Goal: Task Accomplishment & Management: Use online tool/utility

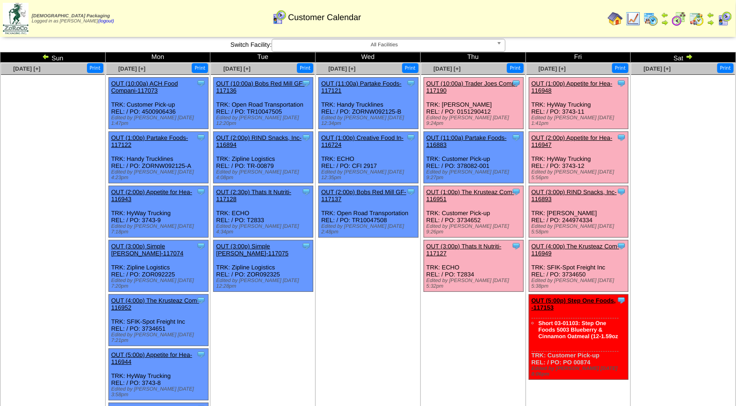
click at [468, 243] on link "OUT (3:00p) Thats It Nutriti-117127" at bounding box center [463, 250] width 75 height 14
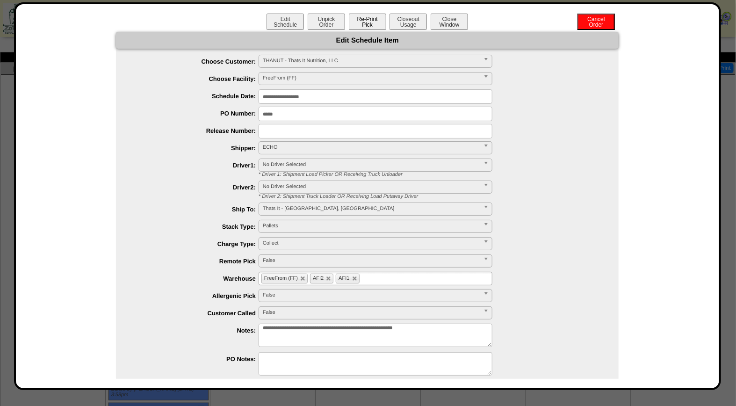
click at [364, 21] on button "Re-Print Pick" at bounding box center [367, 22] width 37 height 16
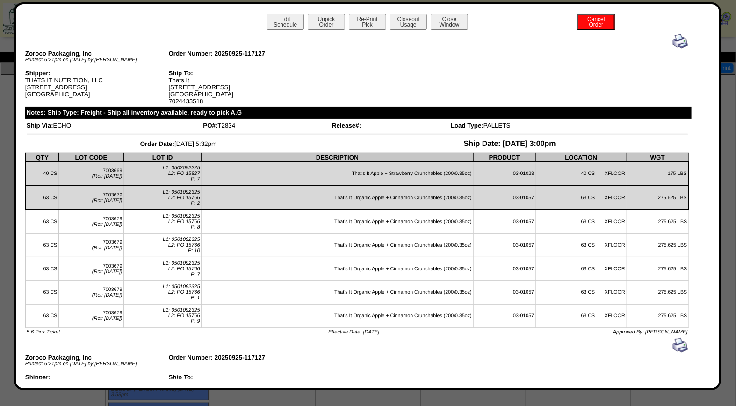
click at [675, 40] on img at bounding box center [680, 41] width 15 height 15
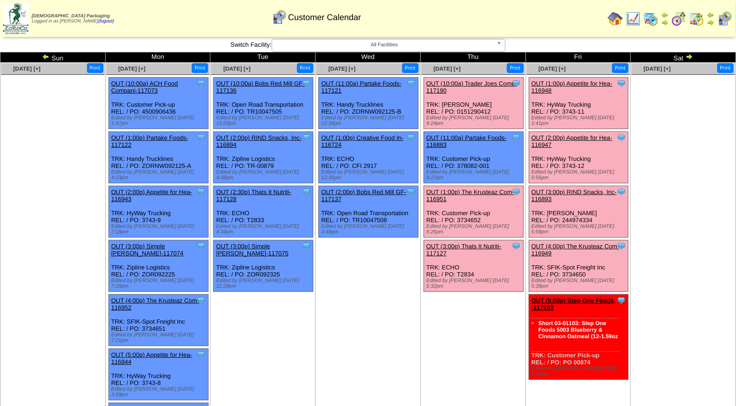
click at [576, 81] on link "OUT (1:00p) Appetite for Hea-116948" at bounding box center [572, 87] width 81 height 14
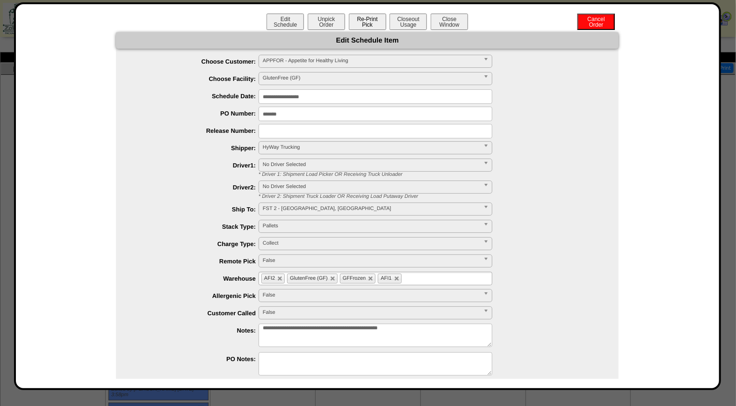
click at [368, 22] on button "Re-Print Pick" at bounding box center [367, 22] width 37 height 16
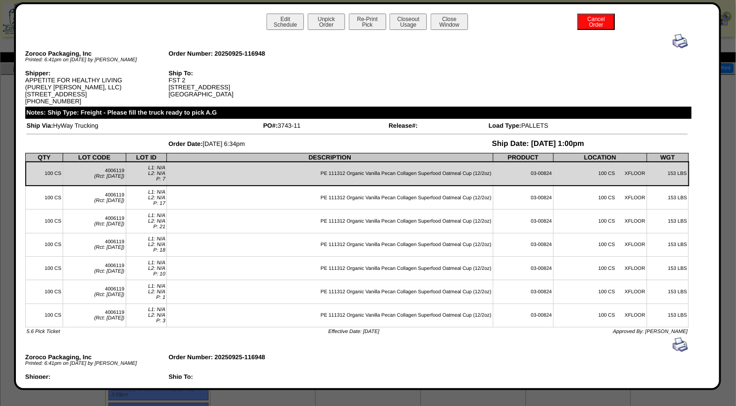
click at [674, 43] on img at bounding box center [680, 41] width 15 height 15
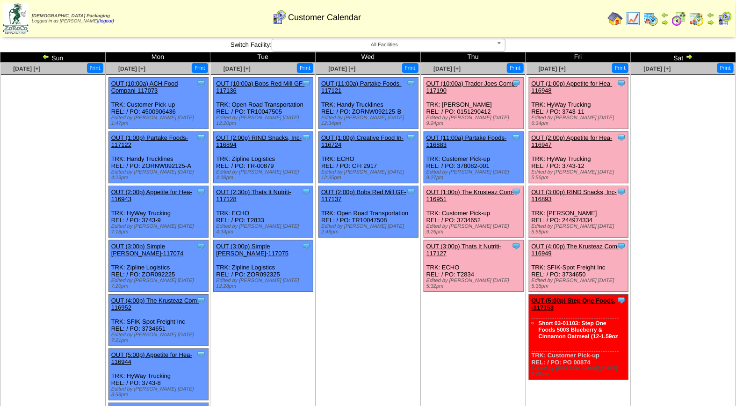
click at [579, 134] on link "OUT (2:00p) Appetite for Hea-116947" at bounding box center [572, 141] width 81 height 14
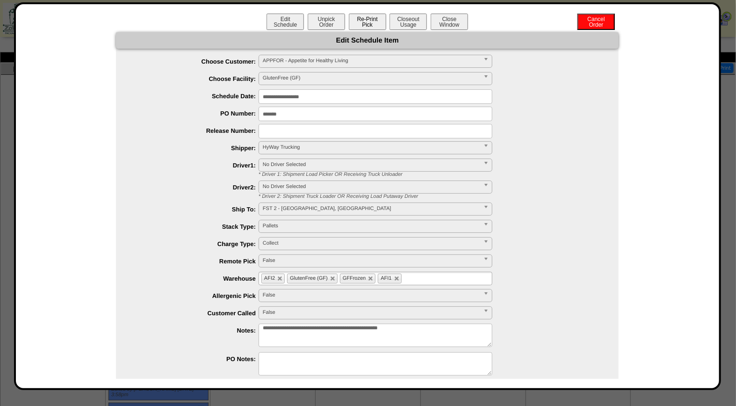
click at [373, 22] on button "Re-Print Pick" at bounding box center [367, 22] width 37 height 16
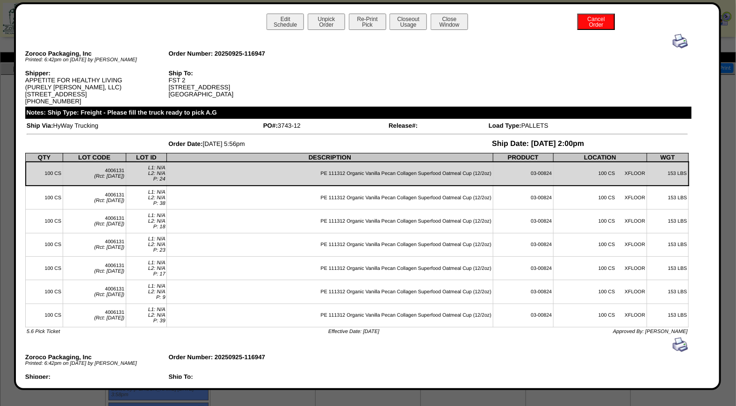
click at [673, 43] on img at bounding box center [680, 41] width 15 height 15
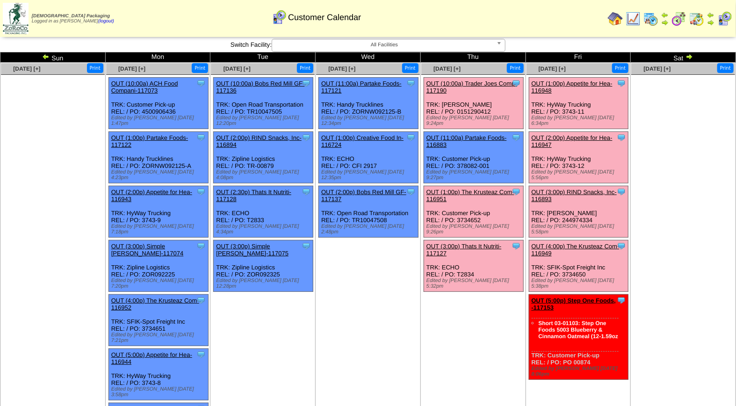
click at [578, 188] on link "OUT (3:00p) RIND Snacks, Inc-116893" at bounding box center [575, 195] width 86 height 14
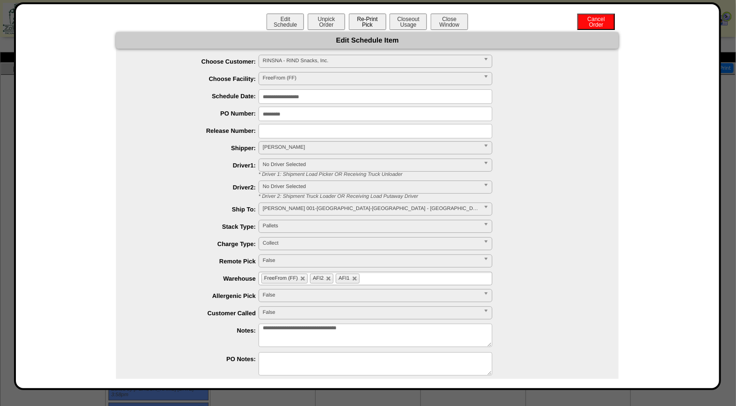
click at [368, 21] on button "Re-Print Pick" at bounding box center [367, 22] width 37 height 16
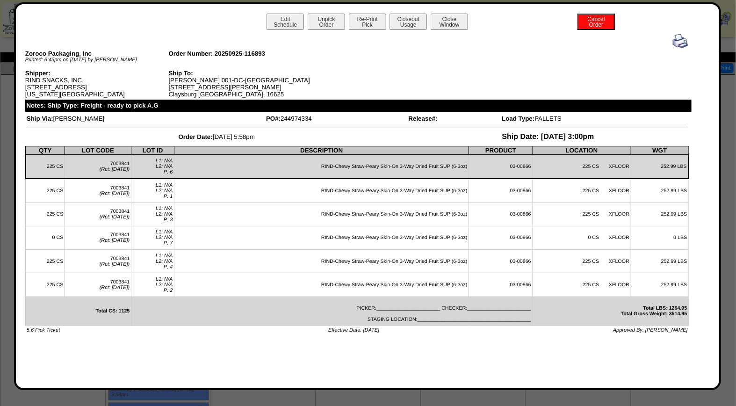
click at [680, 41] on img at bounding box center [680, 41] width 15 height 15
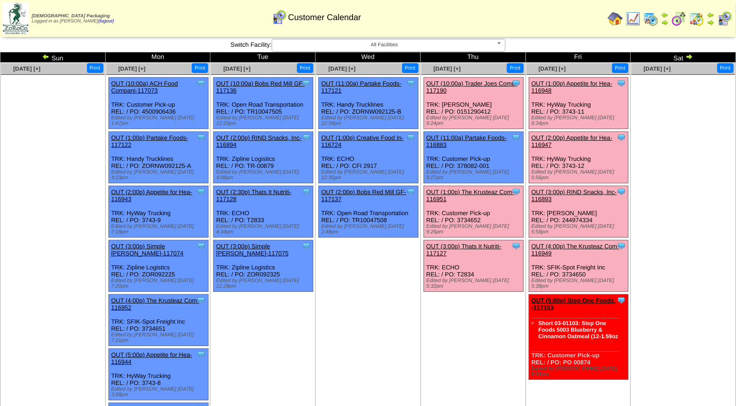
click at [579, 243] on link "OUT (4:00p) The Krusteaz Com-116949" at bounding box center [576, 250] width 88 height 14
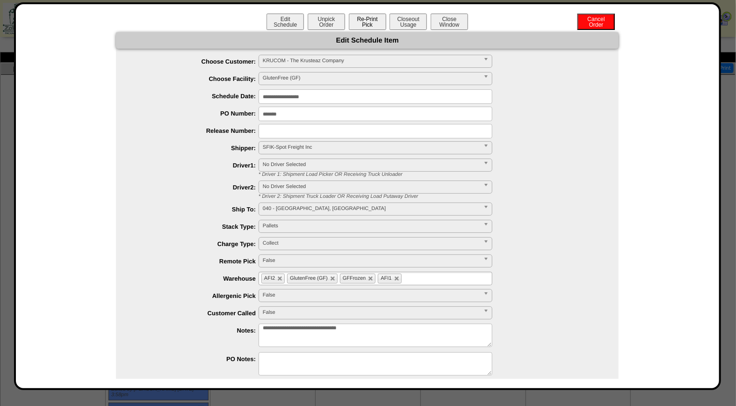
click at [365, 19] on button "Re-Print Pick" at bounding box center [367, 22] width 37 height 16
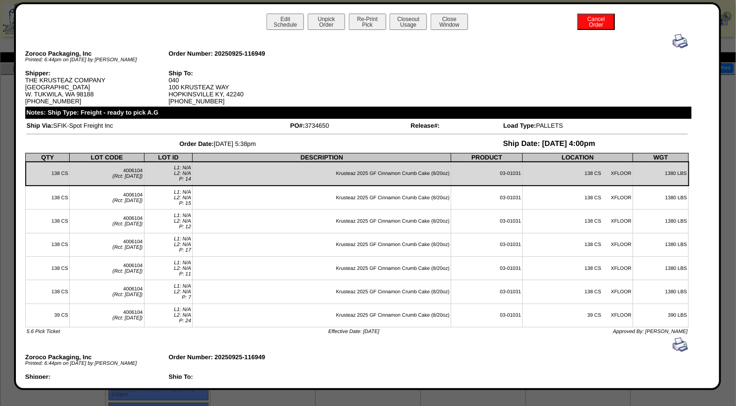
click at [675, 39] on img at bounding box center [680, 41] width 15 height 15
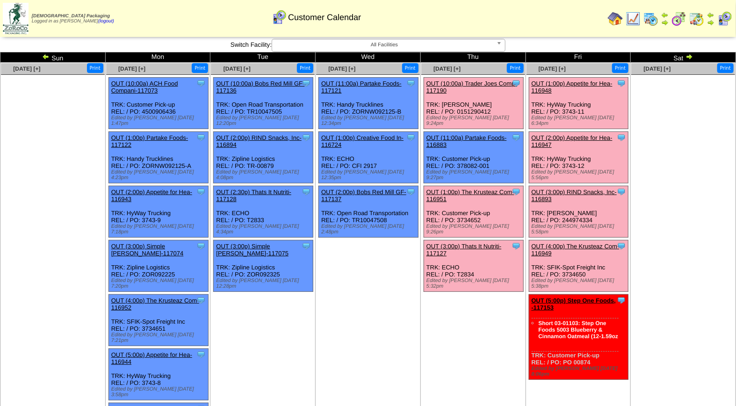
click at [478, 243] on link "OUT (3:00p) Thats It Nutriti-117127" at bounding box center [463, 250] width 75 height 14
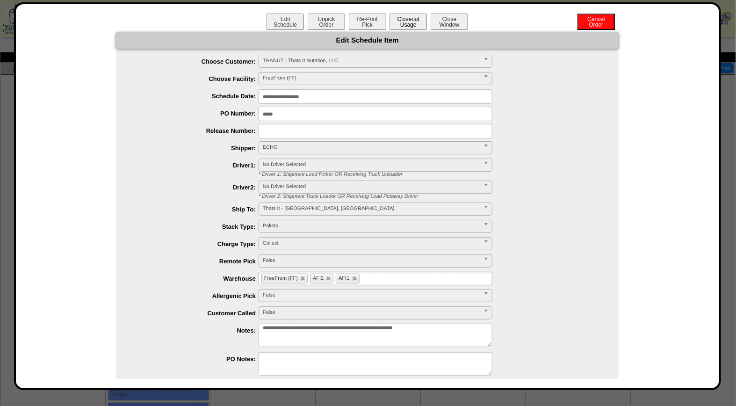
click at [407, 19] on button "Closeout Usage" at bounding box center [408, 22] width 37 height 16
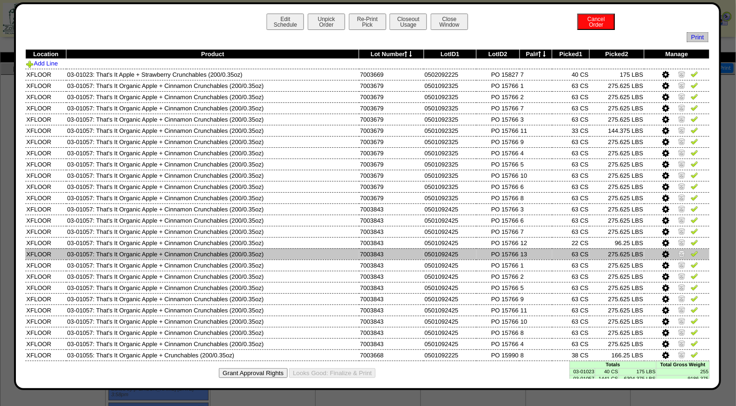
click at [678, 251] on img at bounding box center [681, 253] width 7 height 7
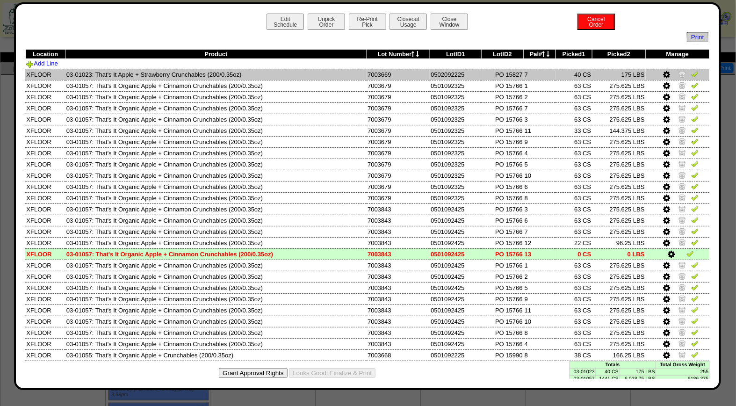
click at [691, 76] on img at bounding box center [694, 73] width 7 height 7
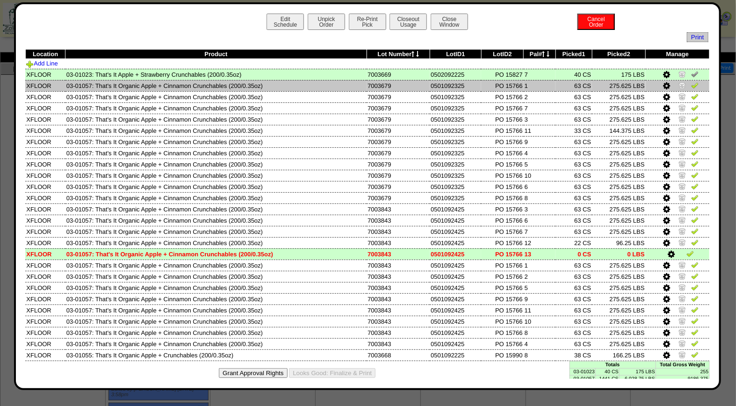
click at [691, 87] on img at bounding box center [694, 84] width 7 height 7
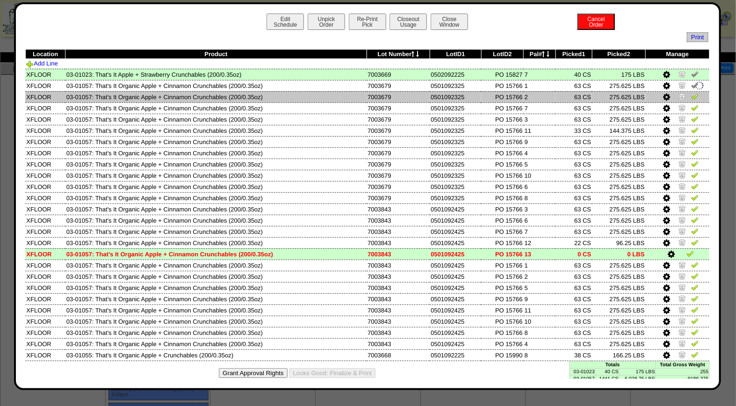
click at [691, 97] on img at bounding box center [694, 96] width 7 height 7
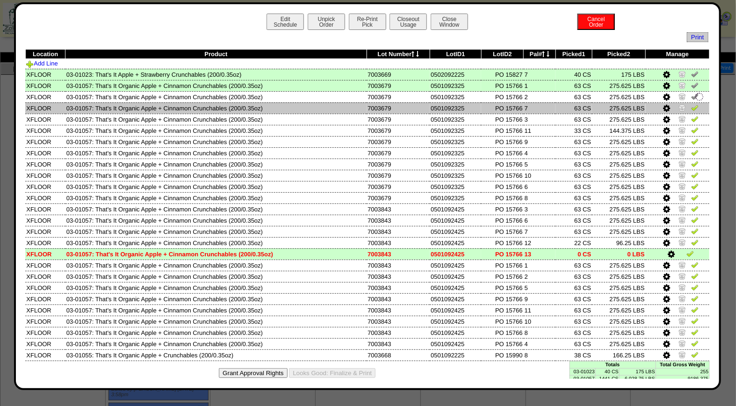
click at [691, 107] on img at bounding box center [694, 107] width 7 height 7
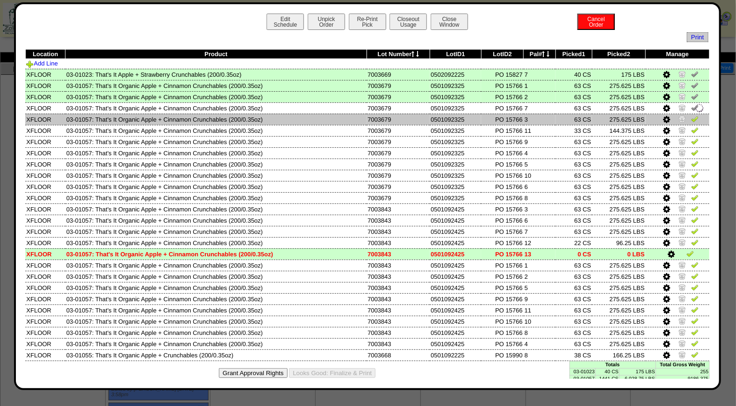
click at [691, 118] on img at bounding box center [694, 118] width 7 height 7
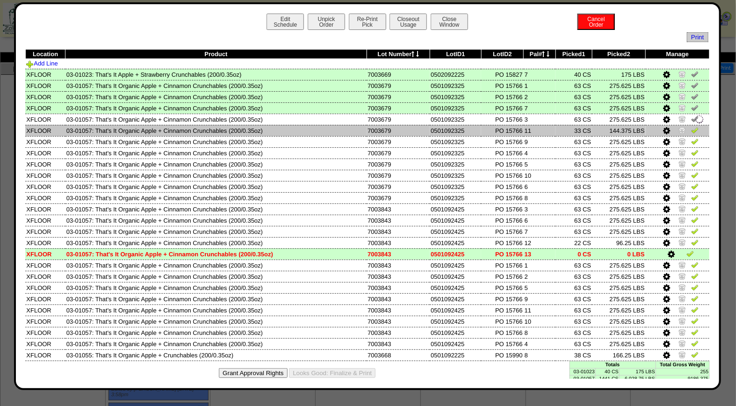
click at [691, 129] on img at bounding box center [694, 129] width 7 height 7
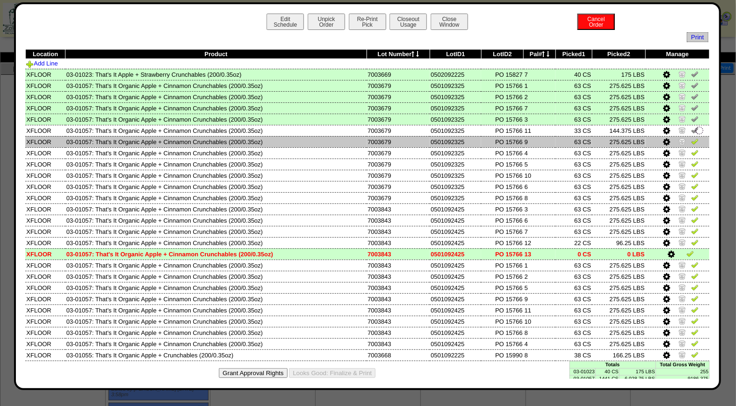
click at [691, 141] on img at bounding box center [694, 140] width 7 height 7
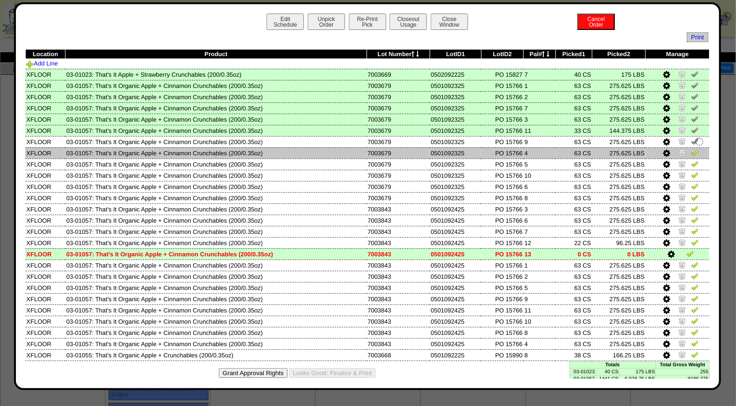
click at [691, 152] on img at bounding box center [694, 152] width 7 height 7
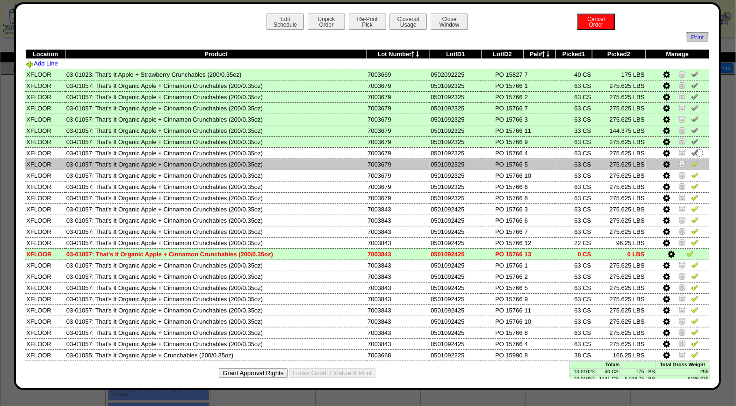
click at [691, 162] on img at bounding box center [694, 163] width 7 height 7
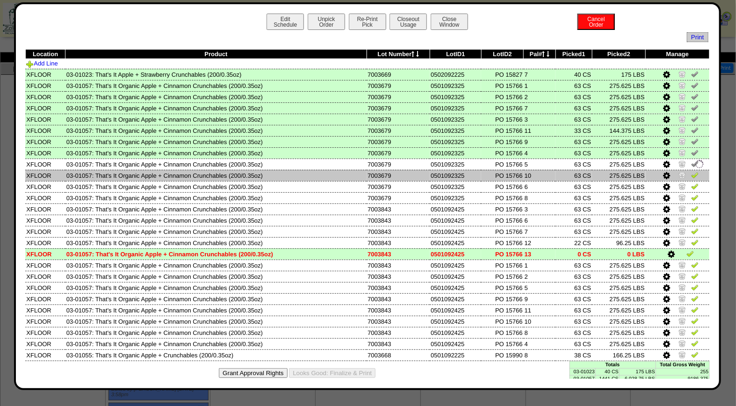
click at [691, 174] on img at bounding box center [694, 174] width 7 height 7
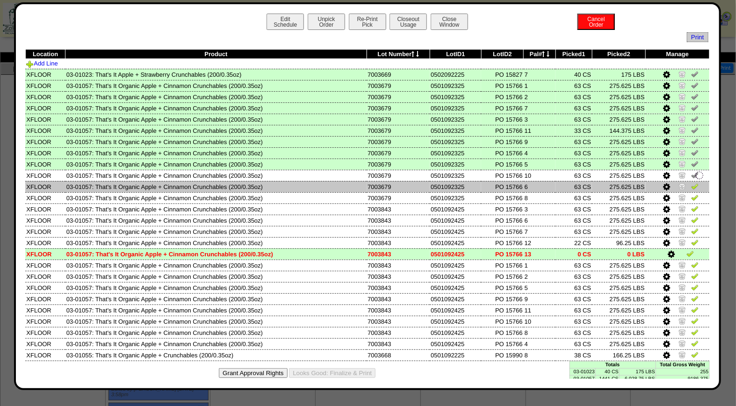
click at [691, 182] on img at bounding box center [694, 185] width 7 height 7
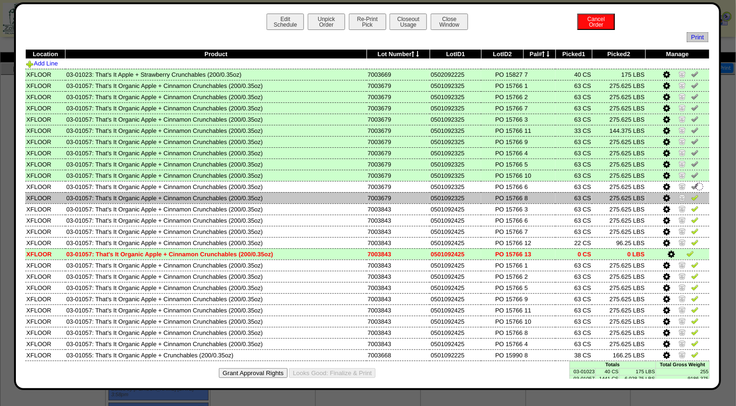
click at [691, 197] on img at bounding box center [694, 197] width 7 height 7
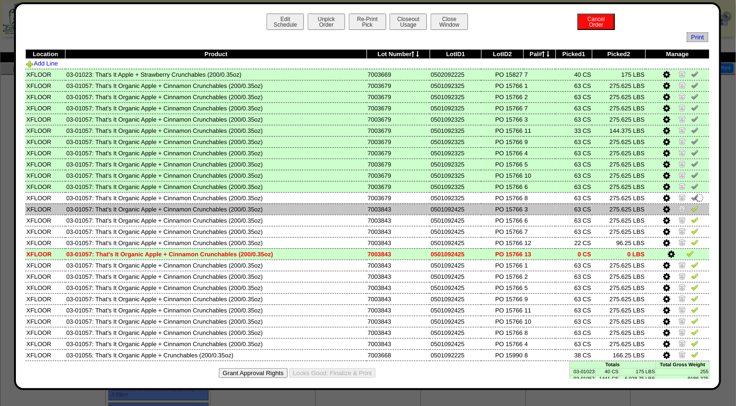
click at [691, 208] on img at bounding box center [694, 208] width 7 height 7
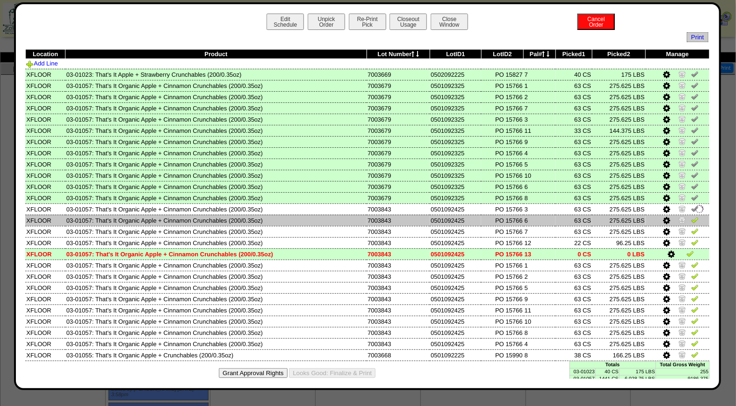
click at [691, 219] on img at bounding box center [694, 219] width 7 height 7
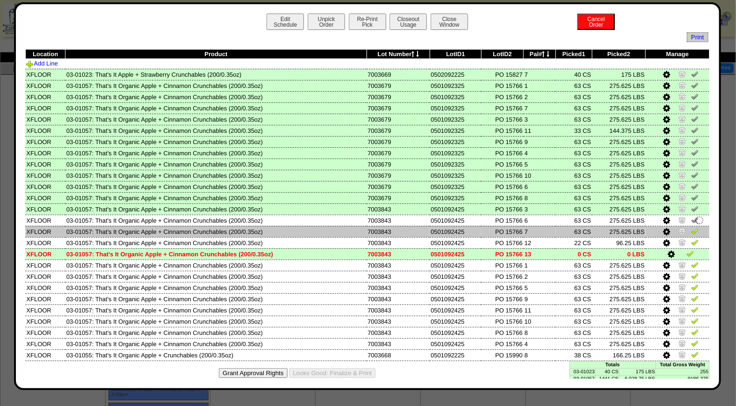
click at [691, 231] on img at bounding box center [694, 230] width 7 height 7
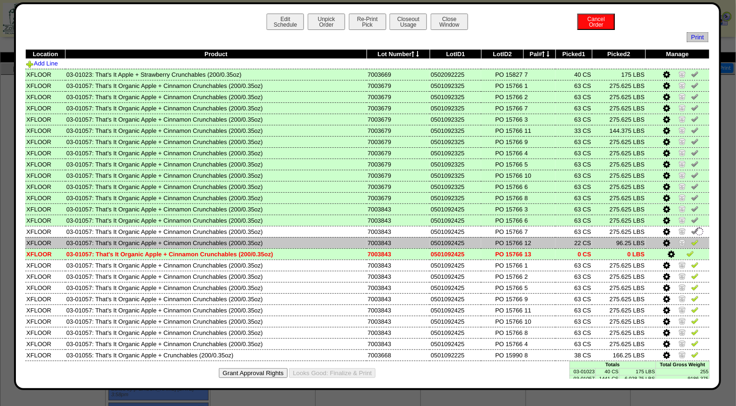
click at [691, 240] on img at bounding box center [694, 241] width 7 height 7
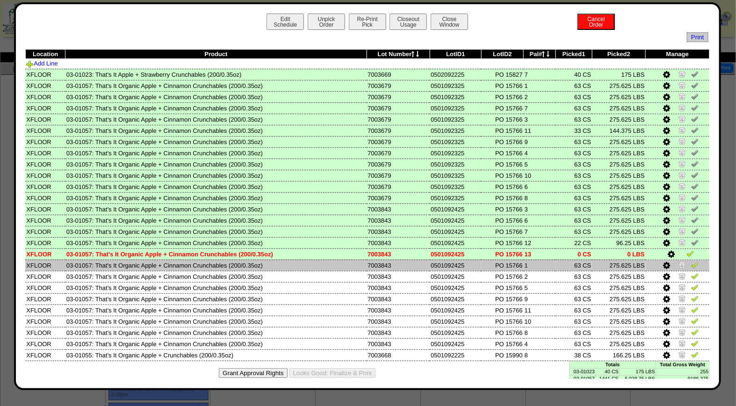
click at [691, 264] on img at bounding box center [694, 264] width 7 height 7
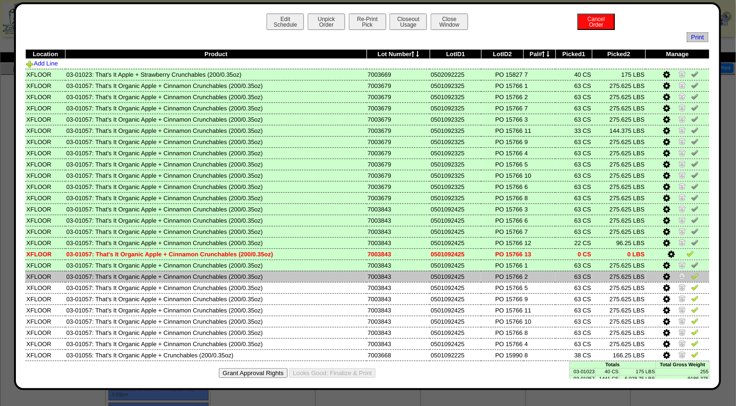
click at [691, 272] on img at bounding box center [694, 275] width 7 height 7
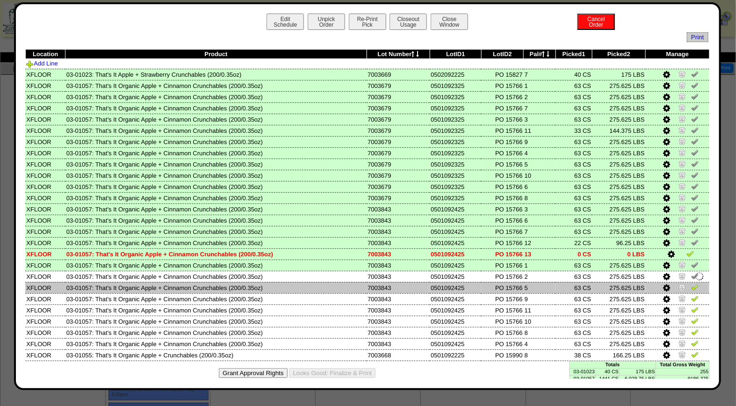
click at [691, 286] on img at bounding box center [694, 286] width 7 height 7
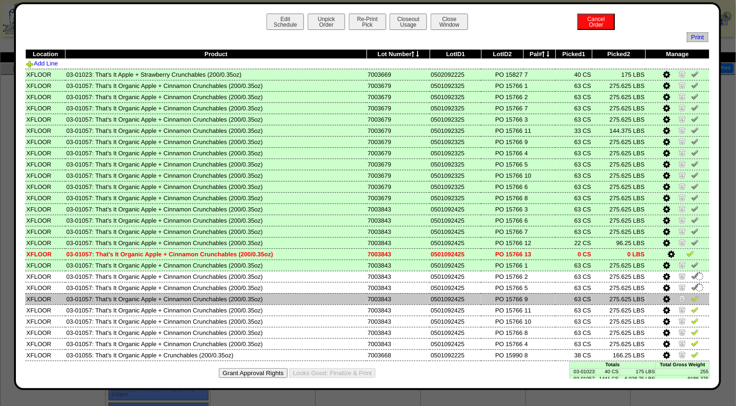
click at [691, 297] on img at bounding box center [694, 298] width 7 height 7
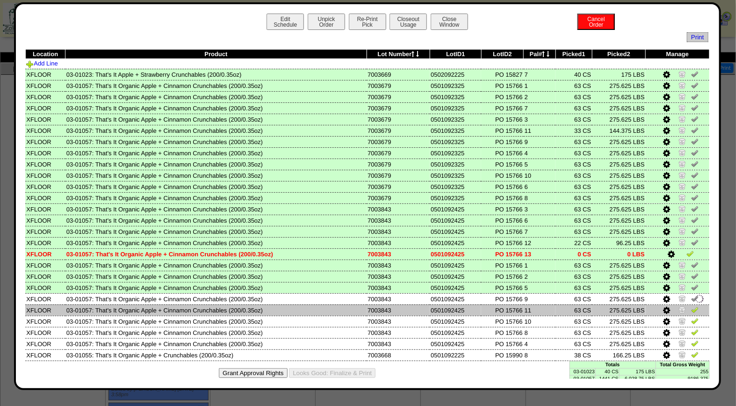
click at [691, 306] on img at bounding box center [694, 309] width 7 height 7
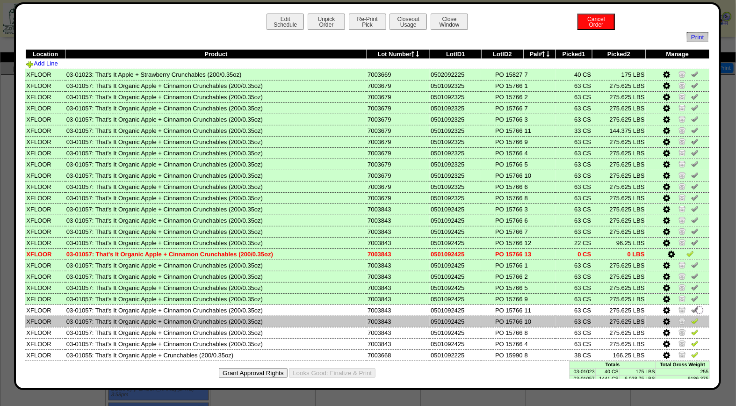
click at [691, 320] on img at bounding box center [694, 320] width 7 height 7
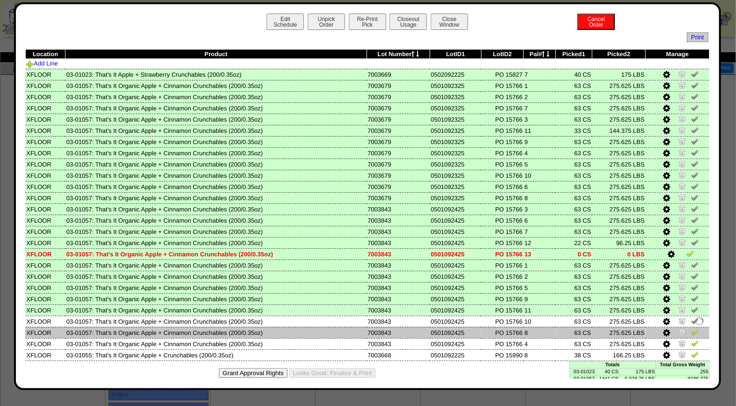
click at [691, 328] on img at bounding box center [694, 331] width 7 height 7
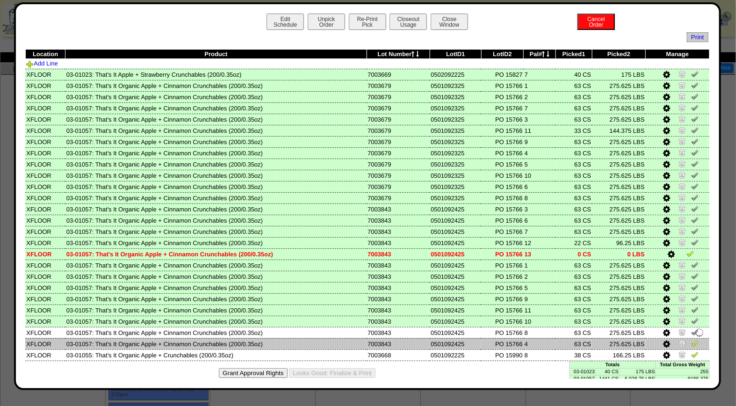
click at [691, 340] on img at bounding box center [694, 343] width 7 height 7
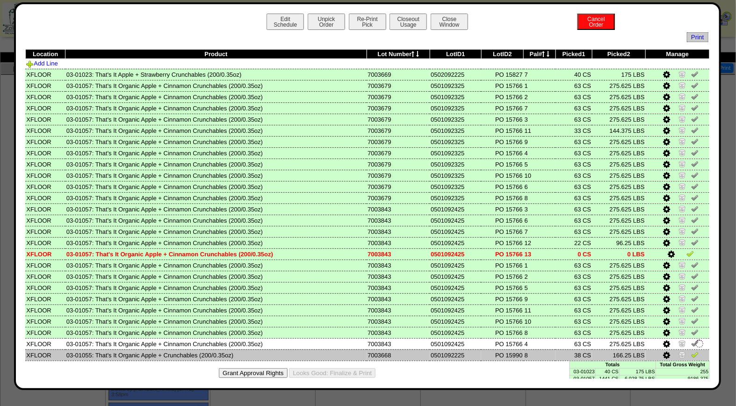
click at [691, 351] on img at bounding box center [694, 354] width 7 height 7
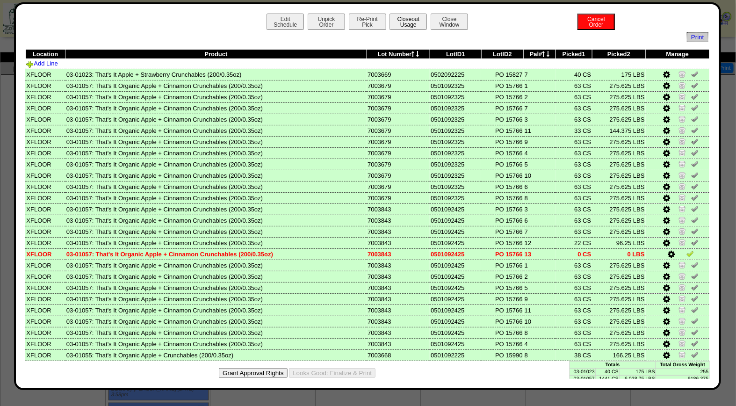
click at [403, 17] on button "Closeout Usage" at bounding box center [408, 22] width 37 height 16
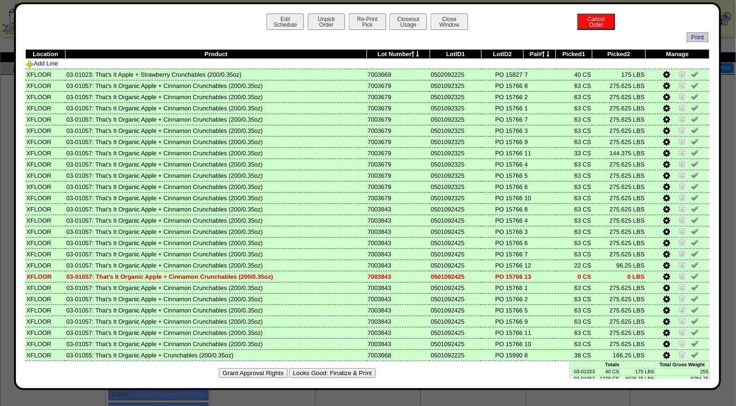
scroll to position [6, 0]
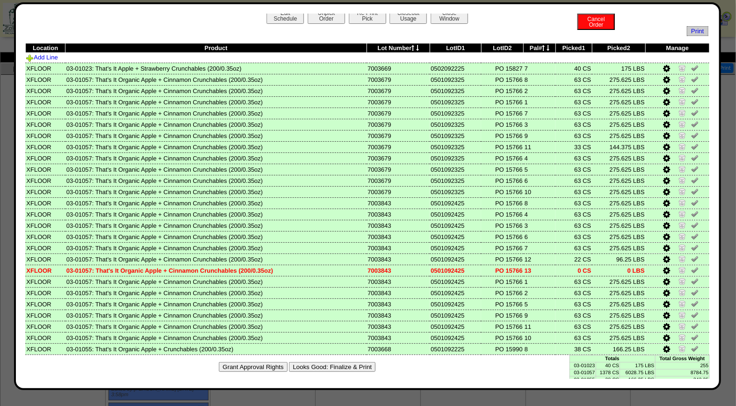
drag, startPoint x: 311, startPoint y: 357, endPoint x: 419, endPoint y: 91, distance: 287.4
click at [311, 362] on button "Looks Good: Finalize & Print" at bounding box center [332, 367] width 87 height 10
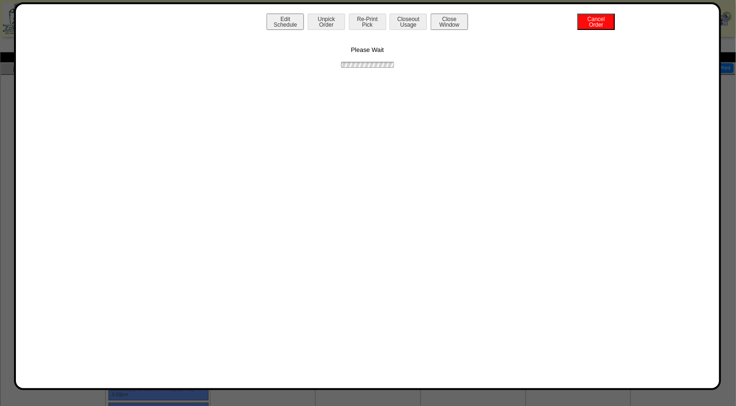
scroll to position [0, 0]
click at [375, 20] on button "Print BOL" at bounding box center [367, 22] width 37 height 16
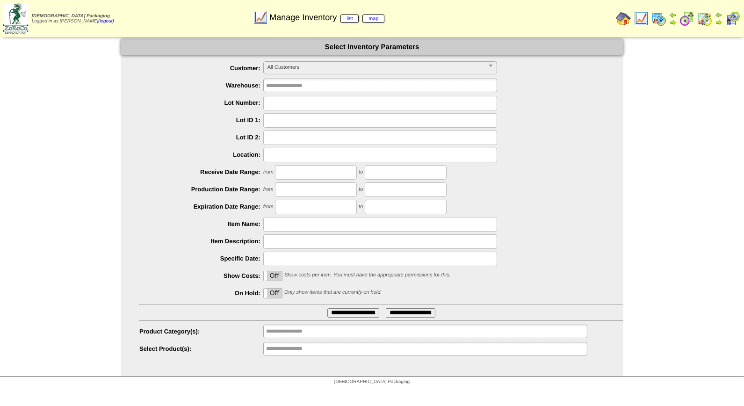
click at [542, 390] on html "[DEMOGRAPHIC_DATA] Packaging Logged in as [PERSON_NAME] (logout) Print All" at bounding box center [372, 195] width 744 height 390
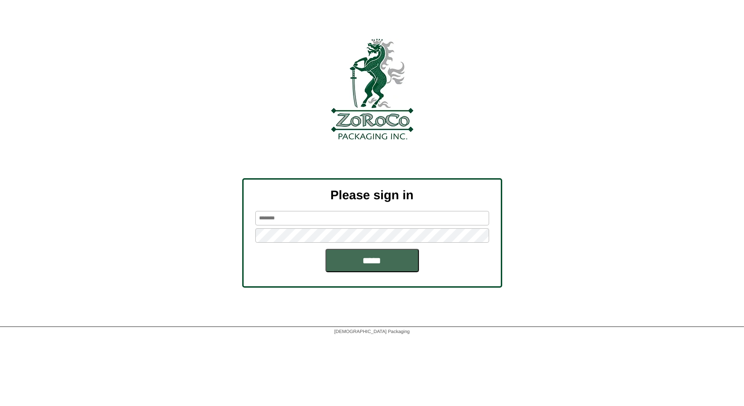
type input "*****"
click at [369, 253] on input "*****" at bounding box center [372, 260] width 94 height 23
type input "*****"
click at [360, 262] on input "*****" at bounding box center [372, 260] width 94 height 23
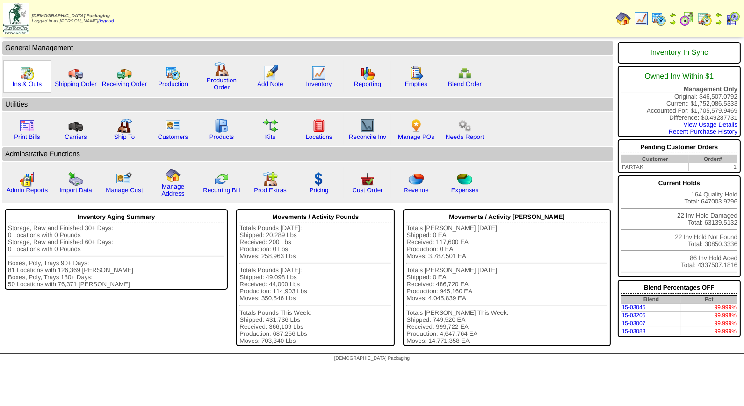
click at [24, 76] on img at bounding box center [27, 72] width 15 height 15
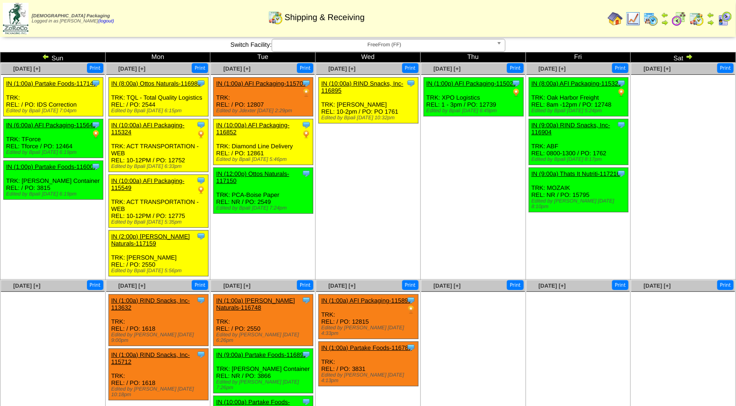
click at [652, 21] on img at bounding box center [650, 18] width 15 height 15
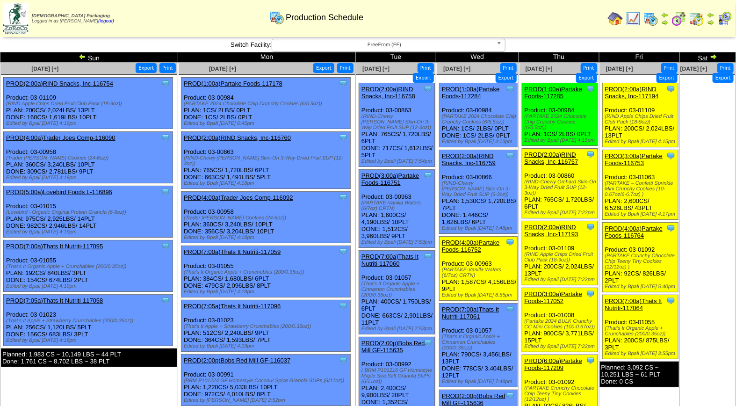
click at [367, 43] on span "FreeFrom (FF)" at bounding box center [384, 44] width 217 height 11
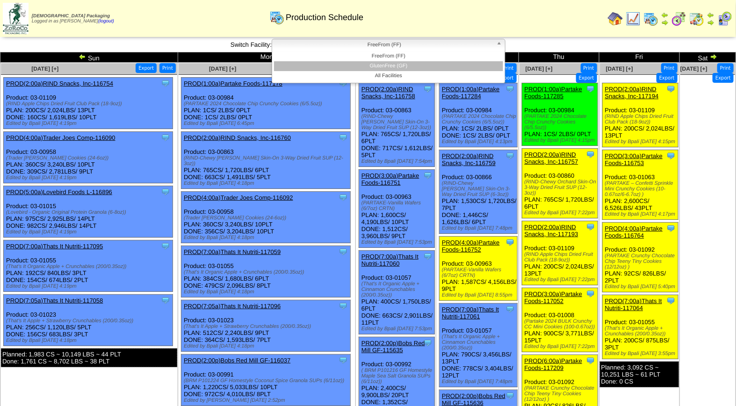
click at [376, 66] on li "GlutenFree (GF)" at bounding box center [388, 66] width 229 height 10
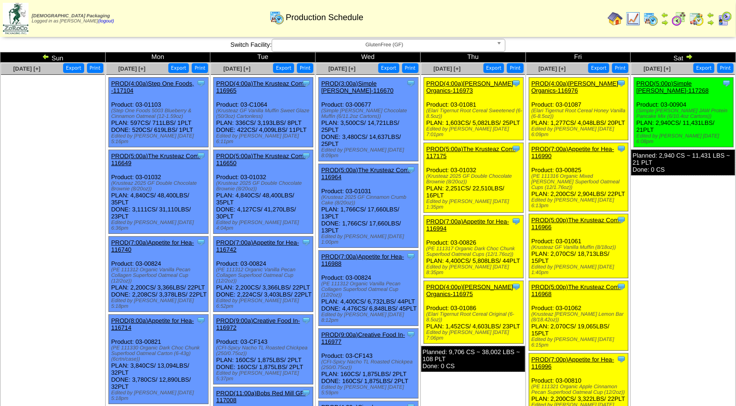
click at [727, 20] on img at bounding box center [724, 18] width 15 height 15
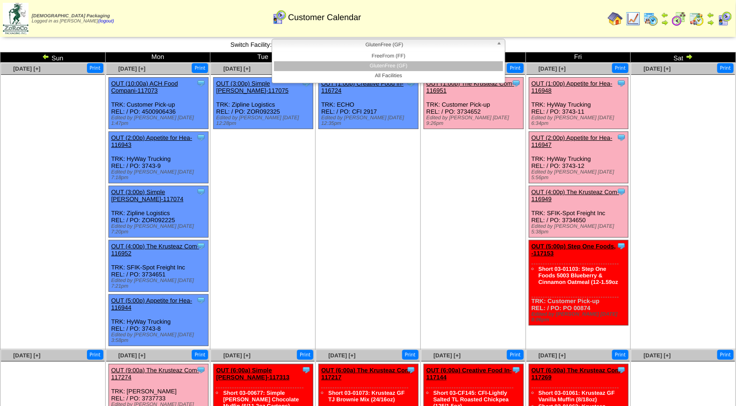
click at [397, 45] on span "GlutenFree (GF)" at bounding box center [384, 44] width 217 height 11
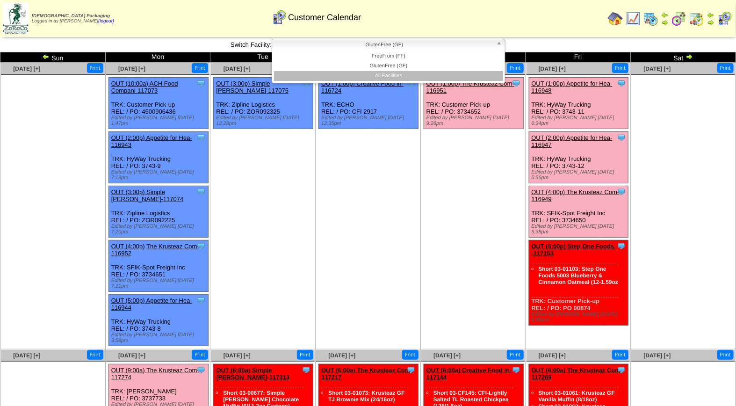
click at [391, 72] on li "All Facilities" at bounding box center [388, 76] width 229 height 10
